Goal: Information Seeking & Learning: Learn about a topic

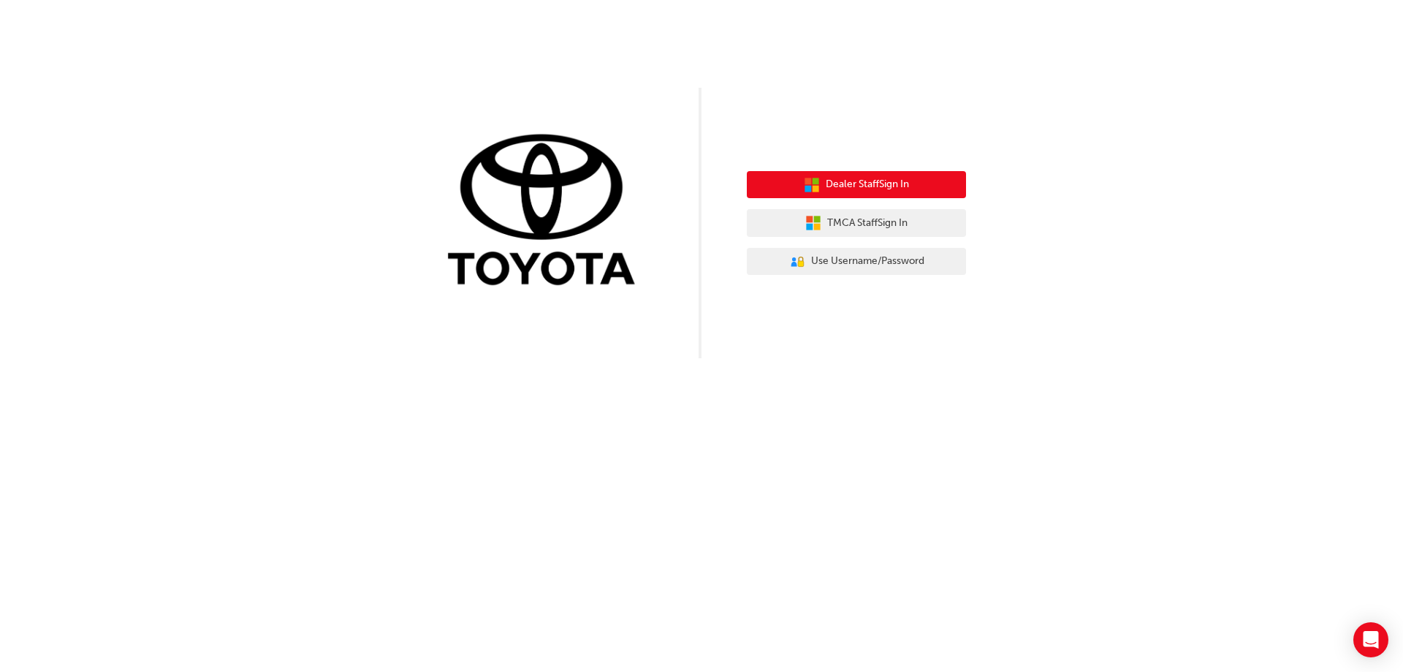
click at [833, 188] on span "Dealer Staff Sign In" at bounding box center [867, 184] width 83 height 17
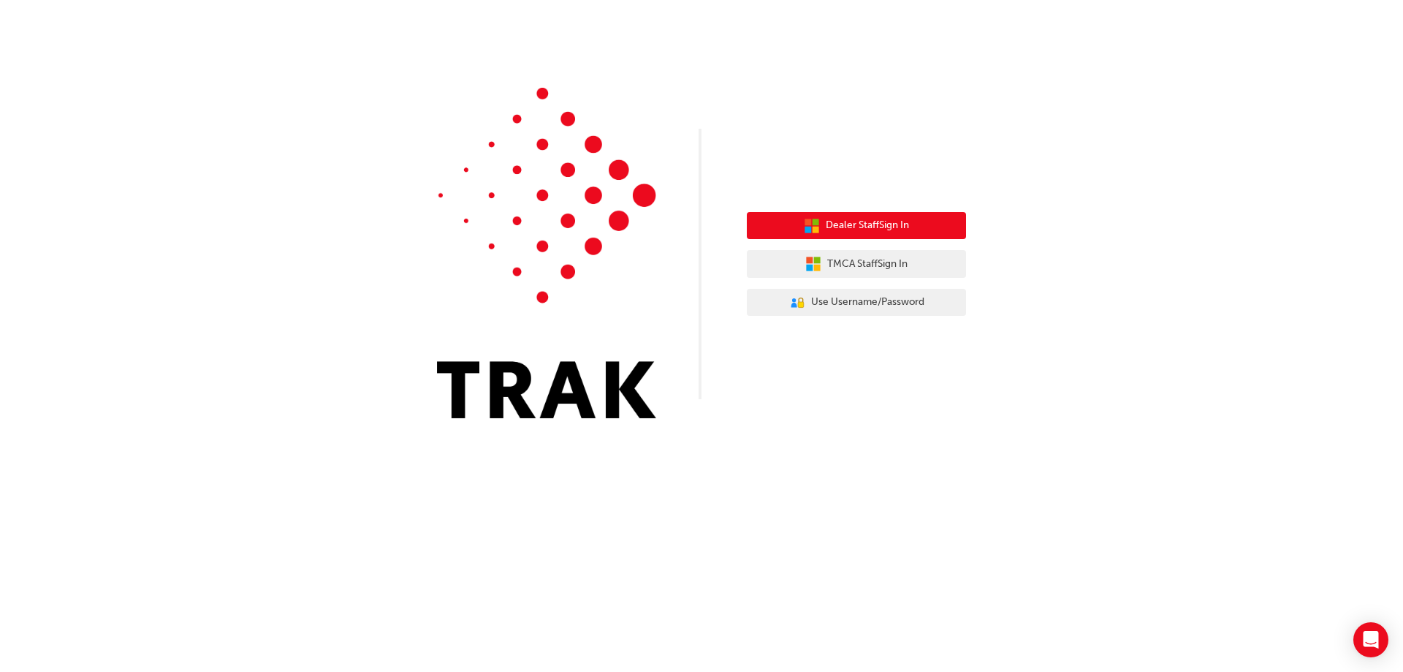
click at [846, 226] on span "Dealer Staff Sign In" at bounding box center [867, 225] width 83 height 17
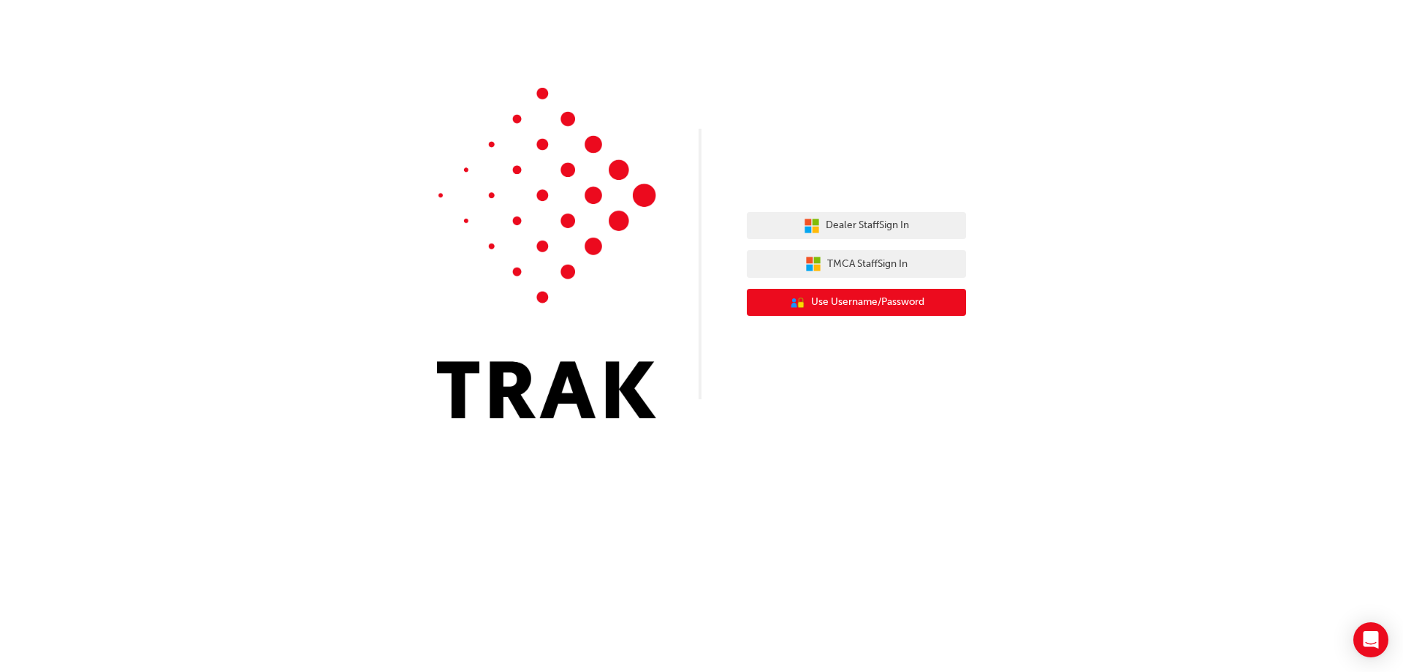
click at [873, 303] on span "Use Username/Password" at bounding box center [867, 302] width 113 height 17
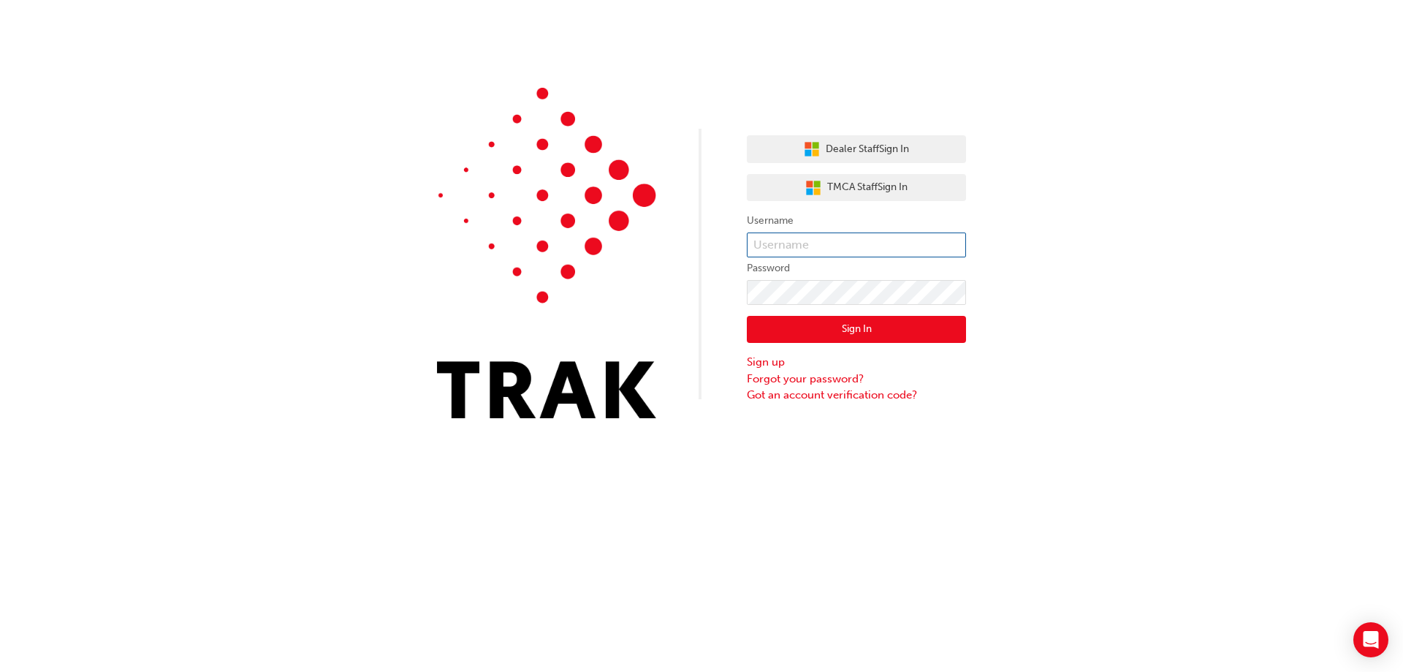
type input "markhillis2"
click at [786, 335] on button "Sign In" at bounding box center [856, 330] width 219 height 28
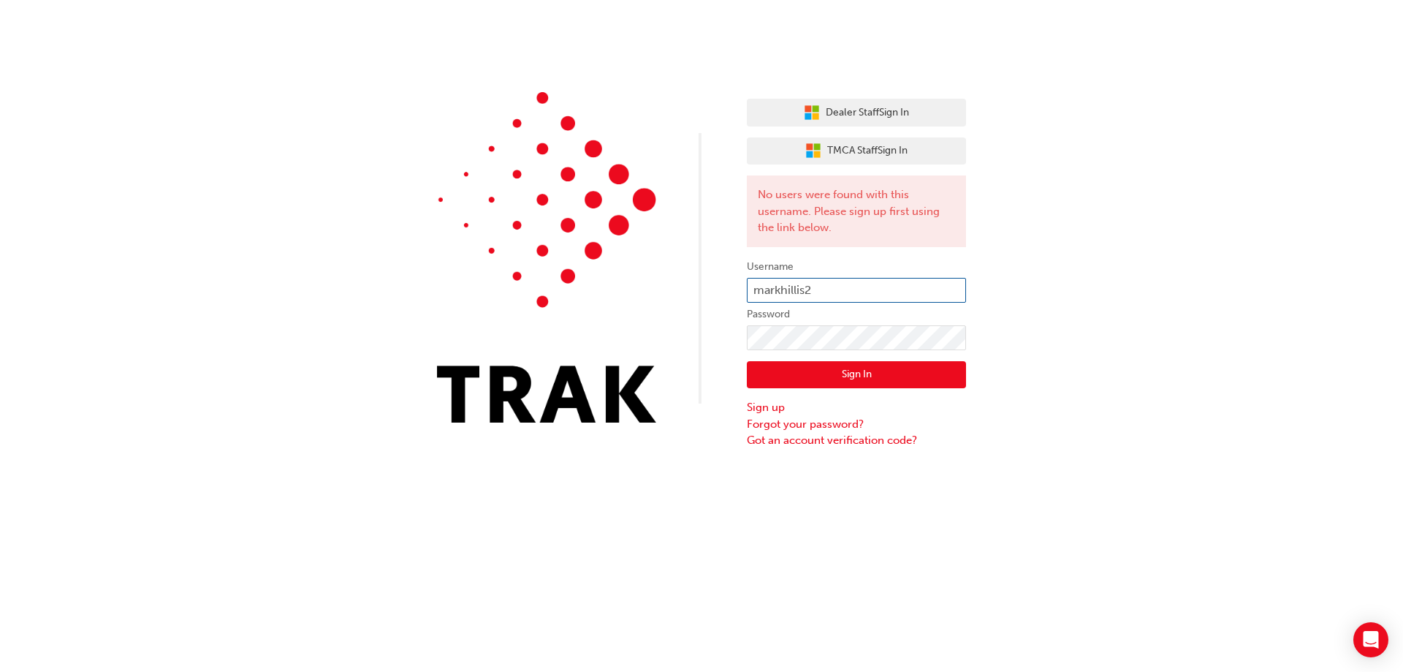
click at [781, 291] on input "markhillis2" at bounding box center [856, 290] width 219 height 25
type input "mark.hillis2"
click at [822, 370] on button "Sign In" at bounding box center [856, 375] width 219 height 28
click button "Sign In" at bounding box center [856, 375] width 219 height 28
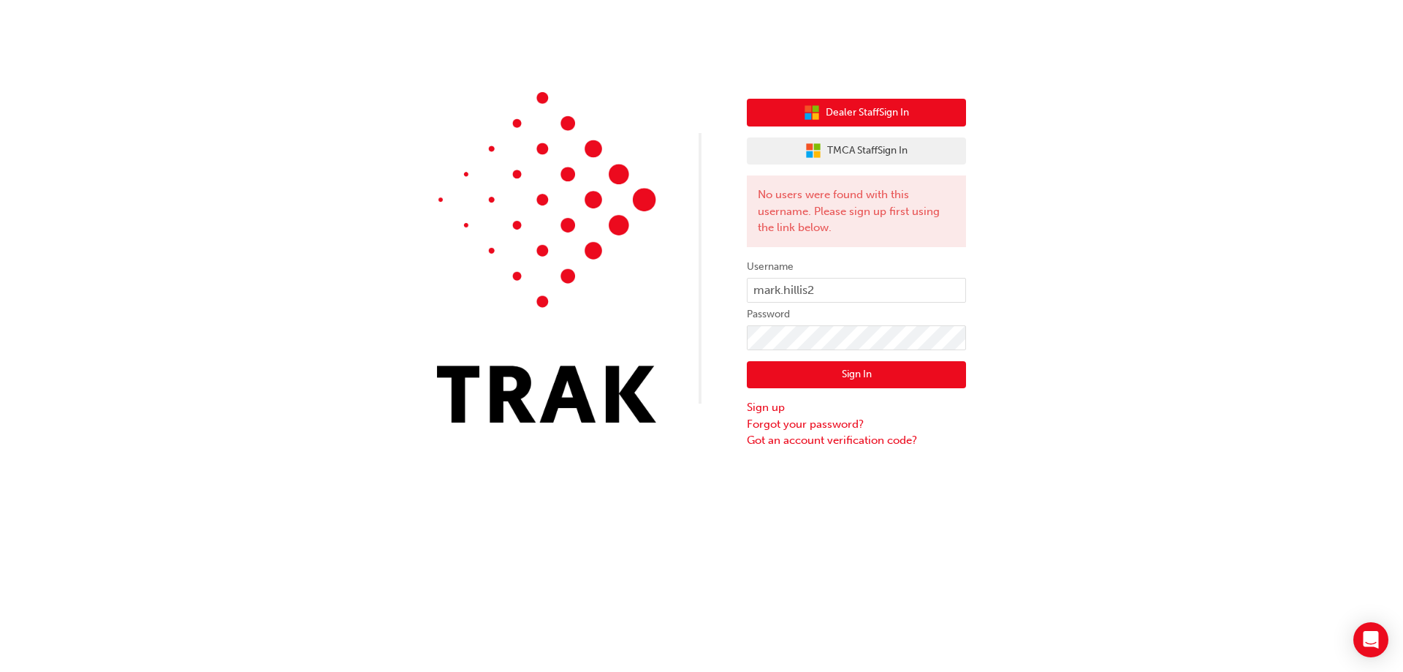
click at [857, 118] on span "Dealer Staff Sign In" at bounding box center [867, 113] width 83 height 17
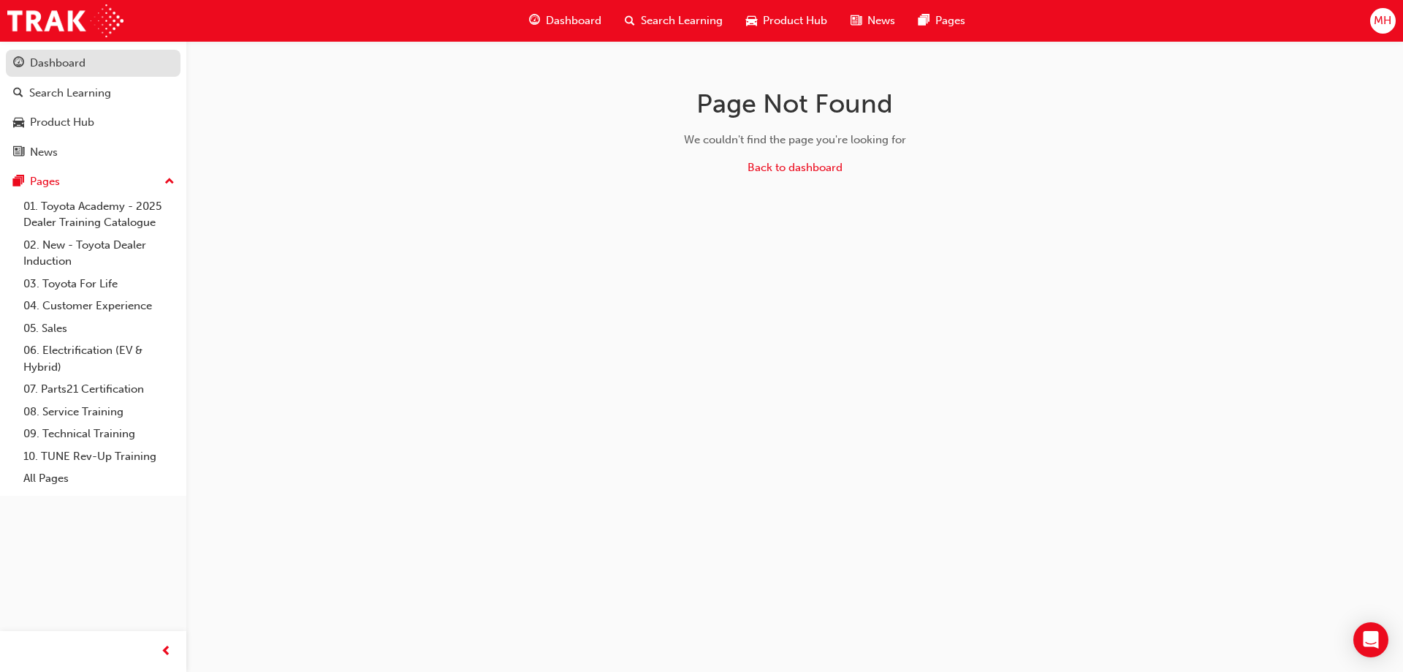
click at [52, 61] on div "Dashboard" at bounding box center [58, 63] width 56 height 17
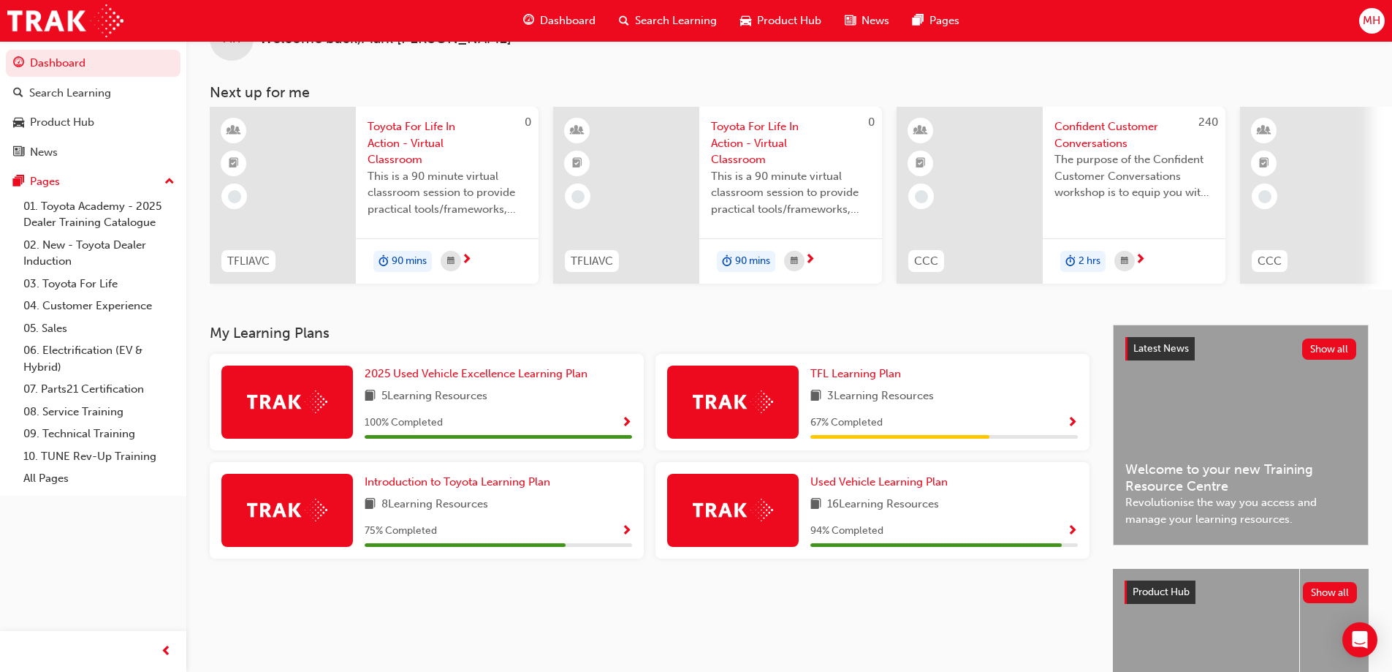
scroll to position [73, 0]
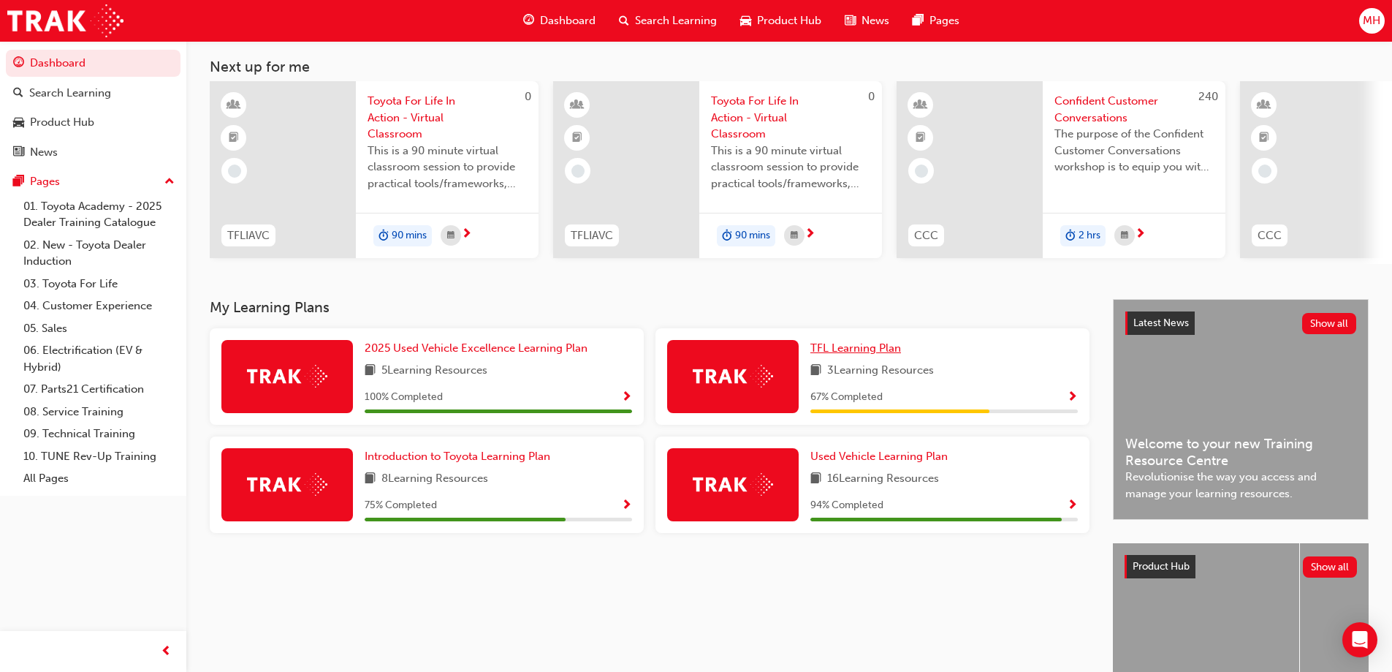
click at [850, 354] on span "TFL Learning Plan" at bounding box center [856, 347] width 91 height 13
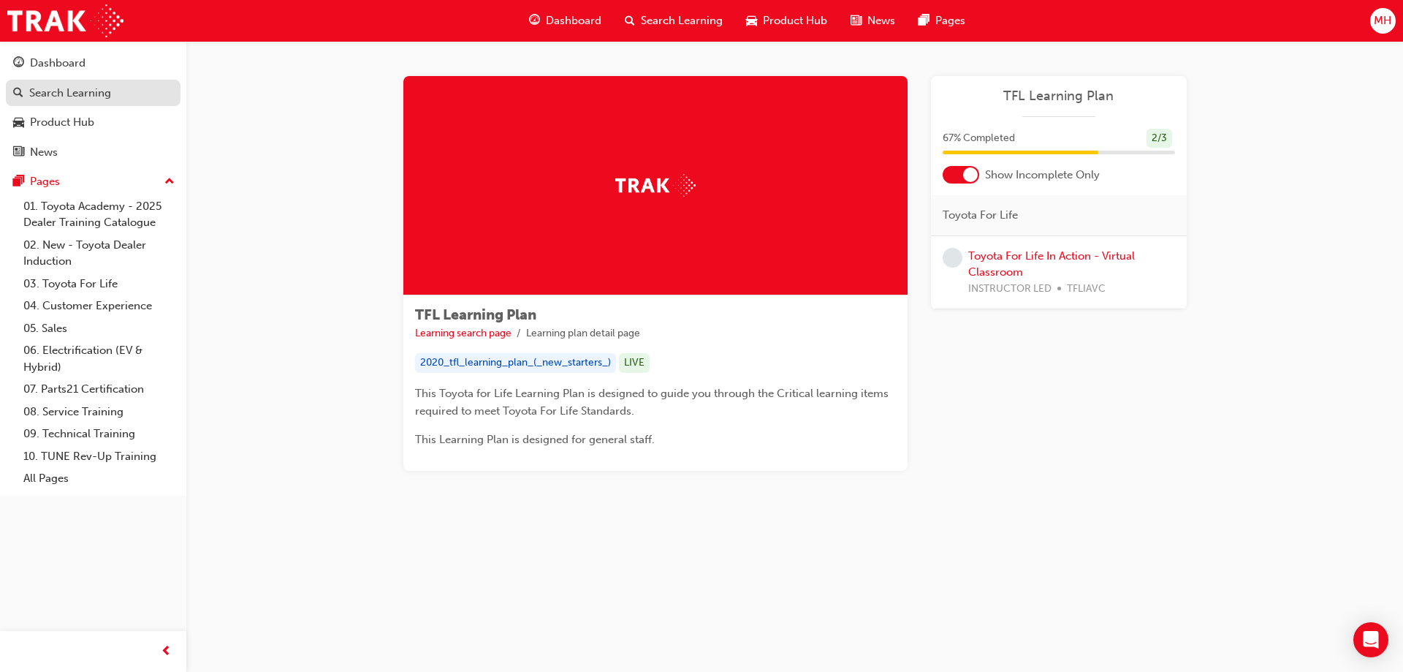
click at [57, 95] on div "Search Learning" at bounding box center [70, 93] width 82 height 17
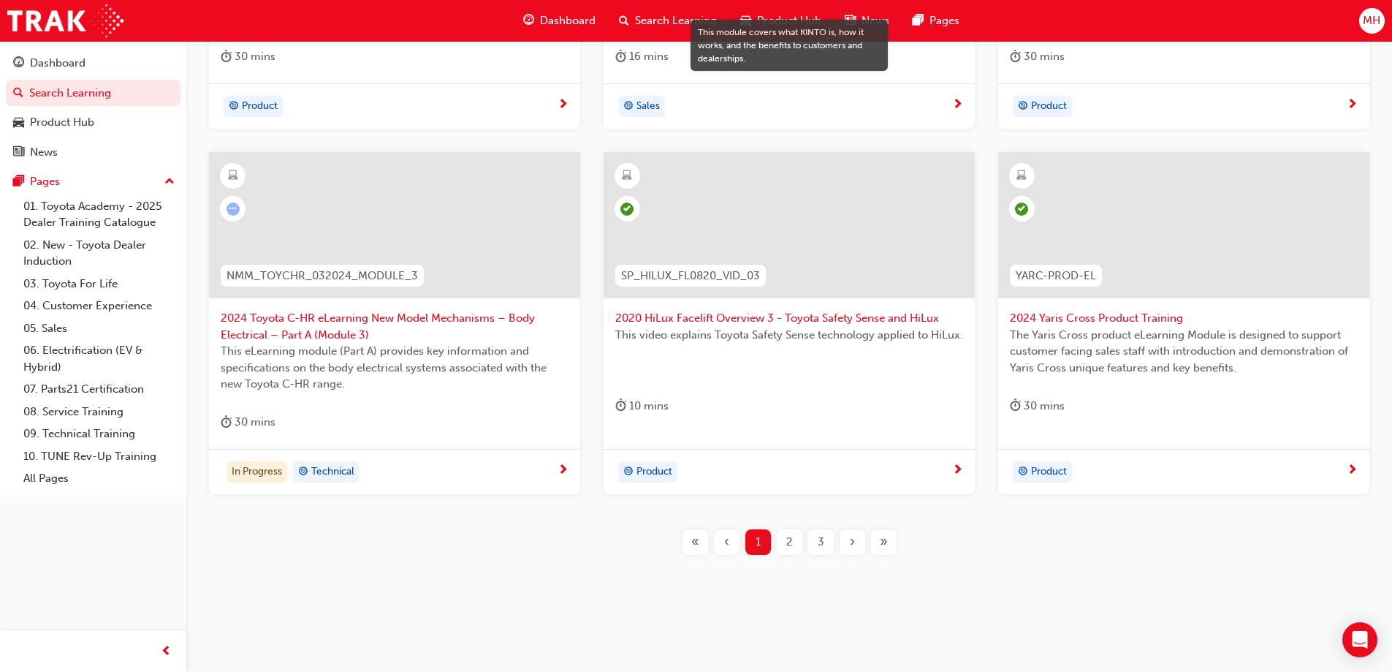
scroll to position [536, 0]
click at [881, 536] on span "»" at bounding box center [884, 540] width 8 height 17
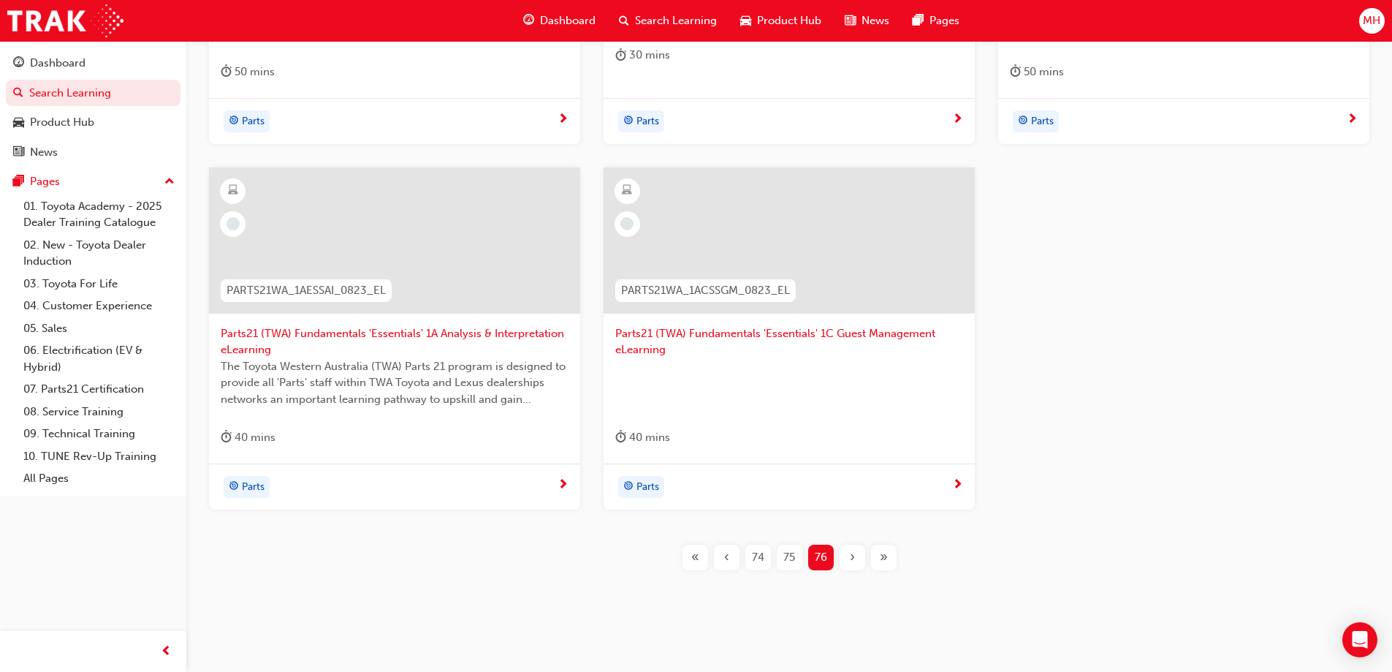
click at [881, 536] on div "PARTS21WA_2AADVCC_0823_EL Parts21 (TWA) Fundamentals 'Advanced' 2A Credit, Clai…" at bounding box center [789, 198] width 1159 height 792
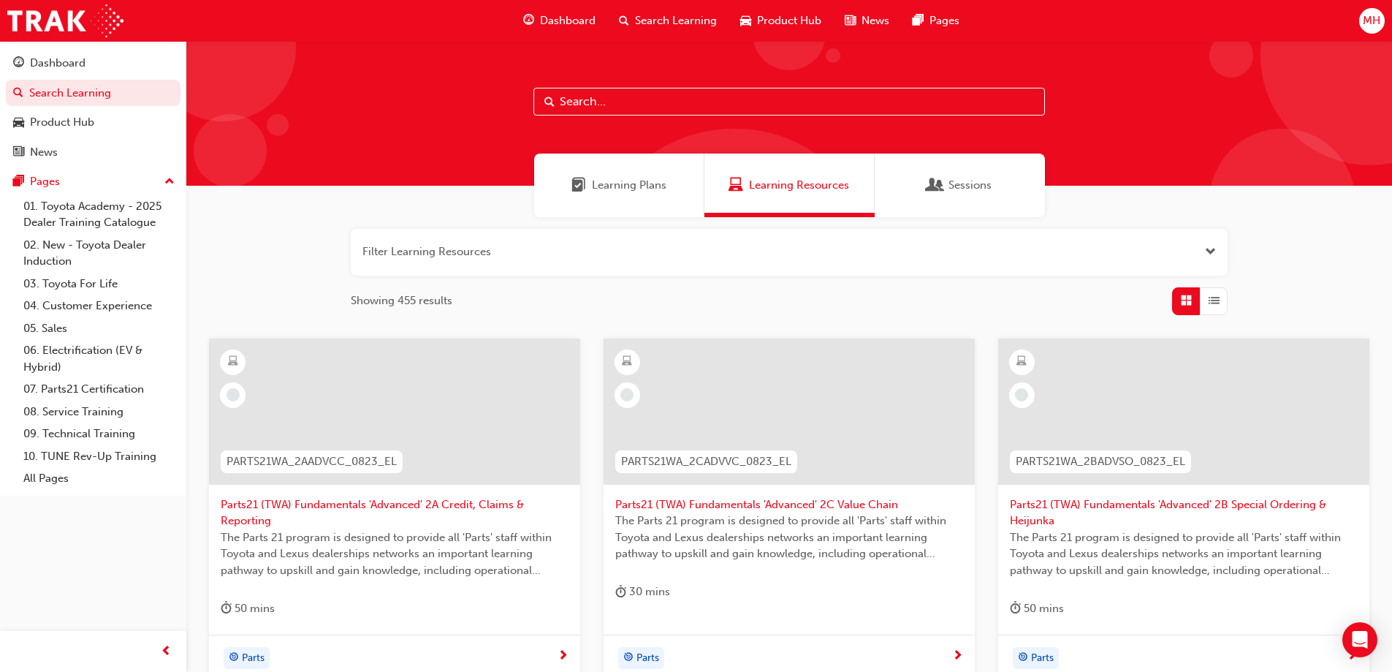
scroll to position [536, 0]
click at [57, 130] on div "Product Hub" at bounding box center [62, 122] width 64 height 17
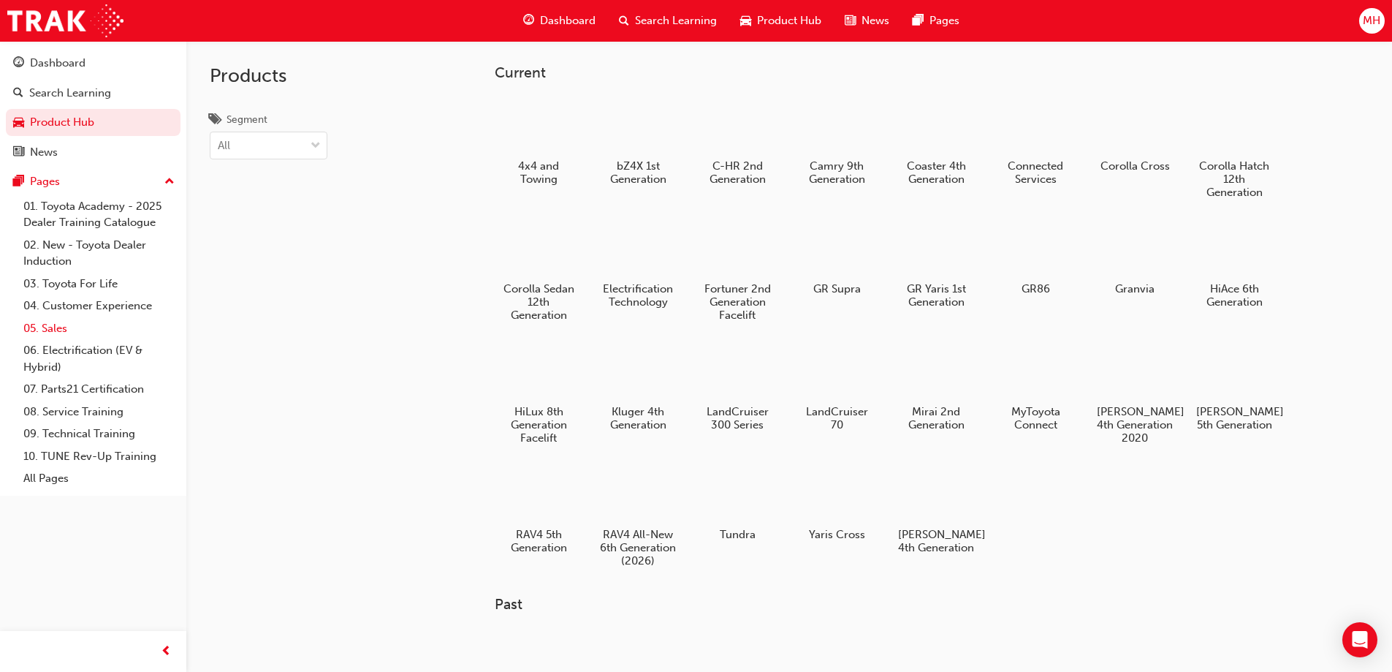
click at [58, 329] on link "05. Sales" at bounding box center [99, 328] width 163 height 23
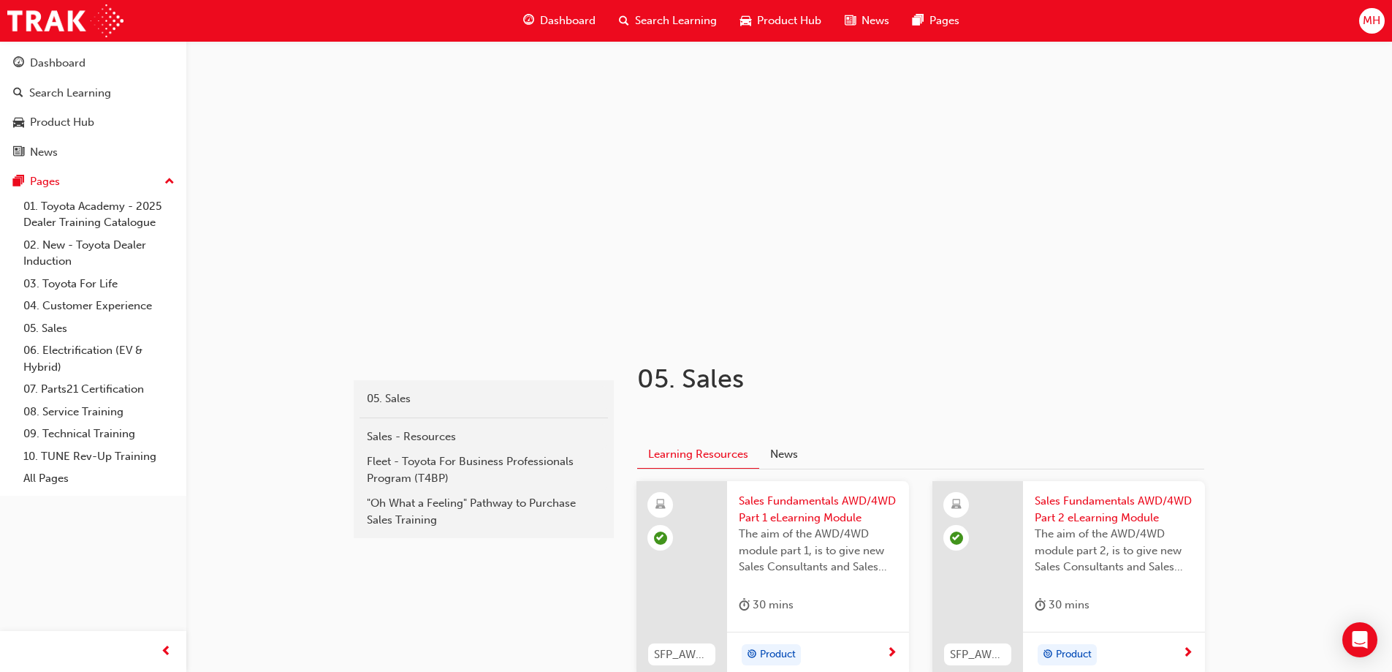
click at [166, 179] on span "up-icon" at bounding box center [169, 181] width 10 height 19
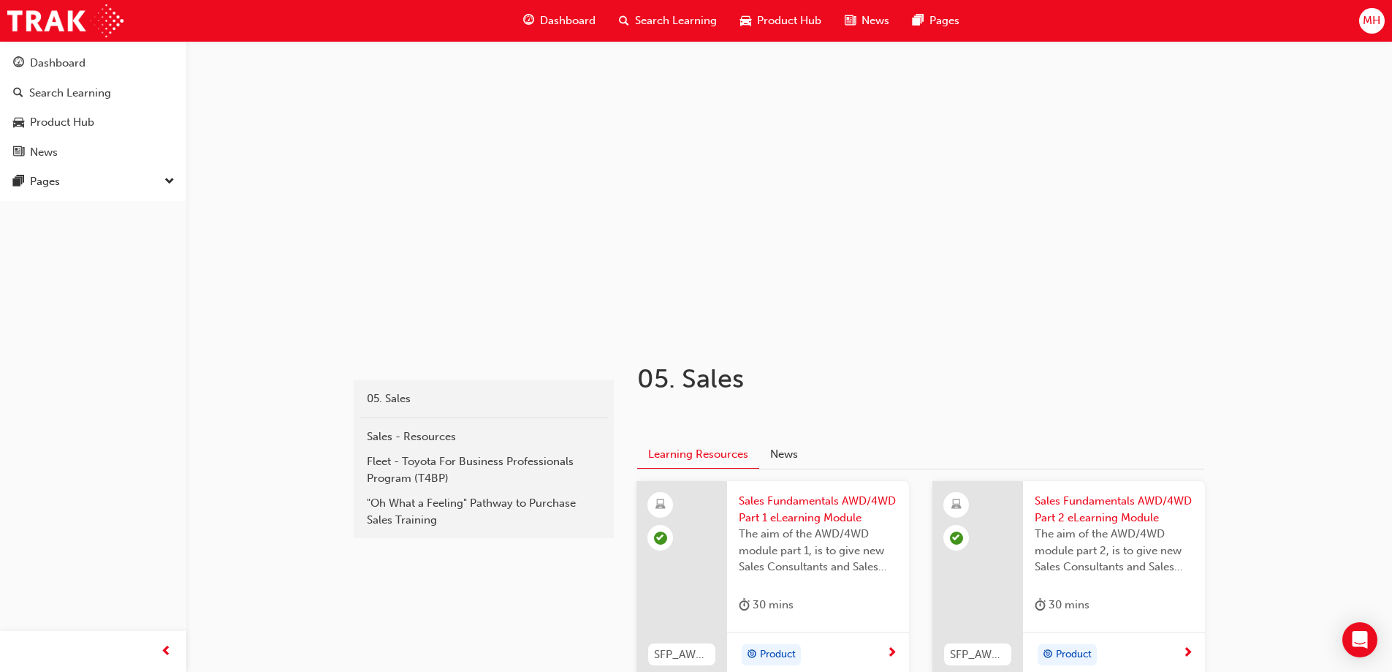
click at [166, 179] on span "down-icon" at bounding box center [169, 181] width 10 height 19
